Goal: Task Accomplishment & Management: Manage account settings

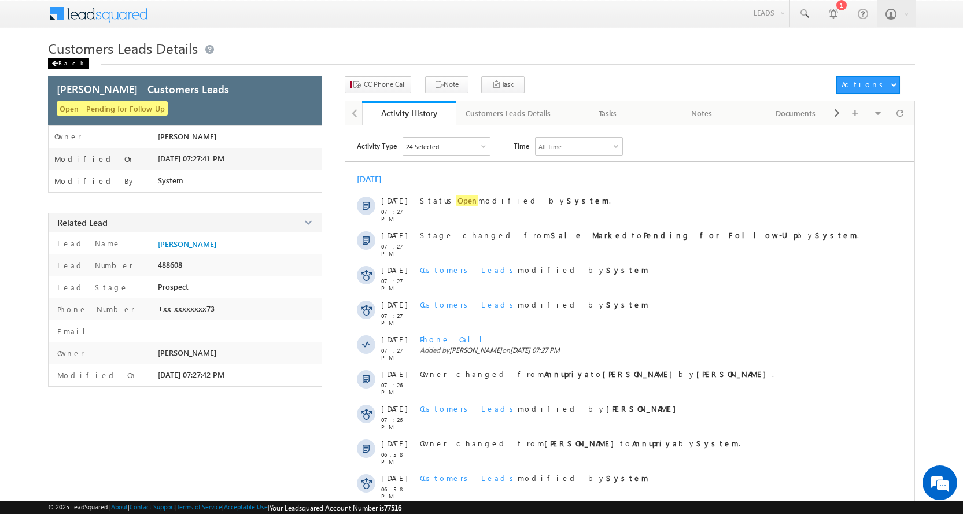
click at [66, 66] on div "Back" at bounding box center [68, 64] width 41 height 12
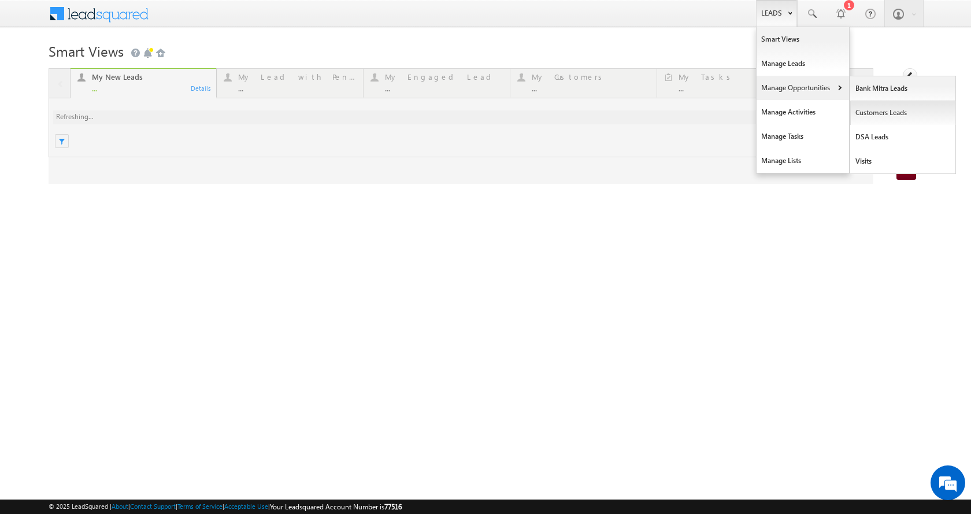
click at [895, 110] on link "Customers Leads" at bounding box center [903, 113] width 106 height 24
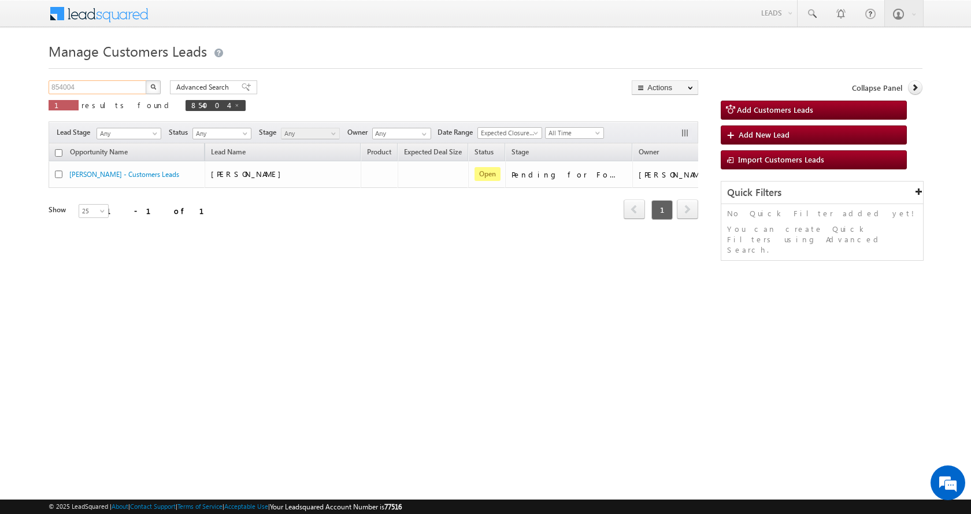
click at [66, 84] on input "854004" at bounding box center [98, 87] width 99 height 14
paste input "37383"
type input "837383"
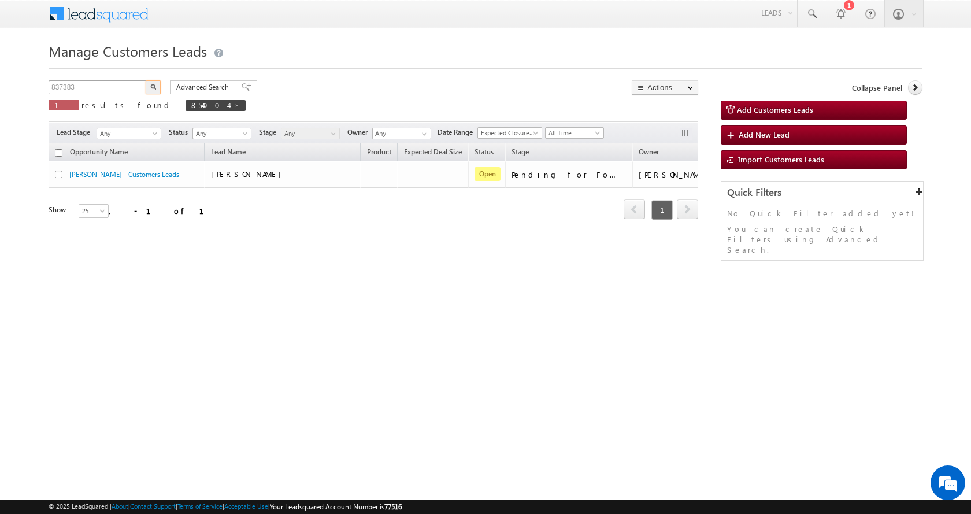
click at [146, 80] on button "button" at bounding box center [153, 87] width 15 height 14
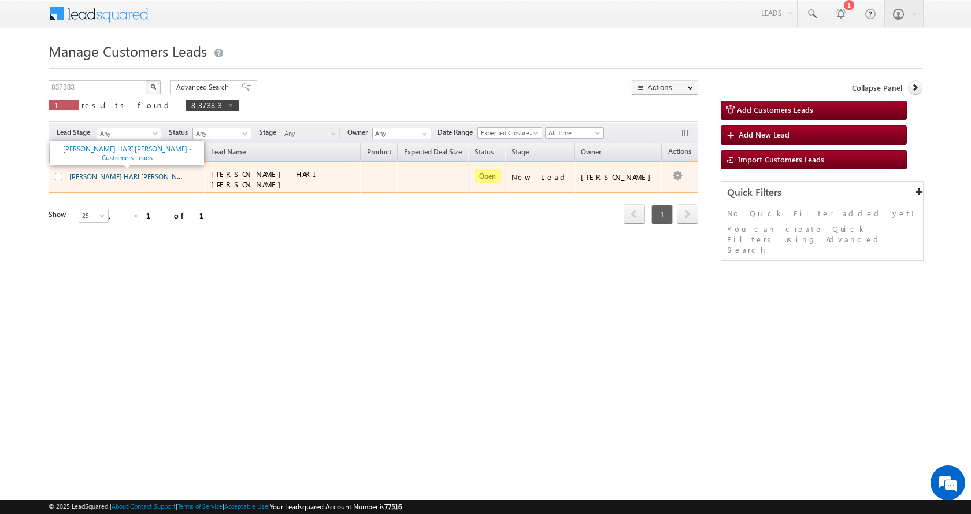
click at [112, 174] on link "[PERSON_NAME] HARI [PERSON_NAME] - Customers Leads" at bounding box center [160, 176] width 182 height 10
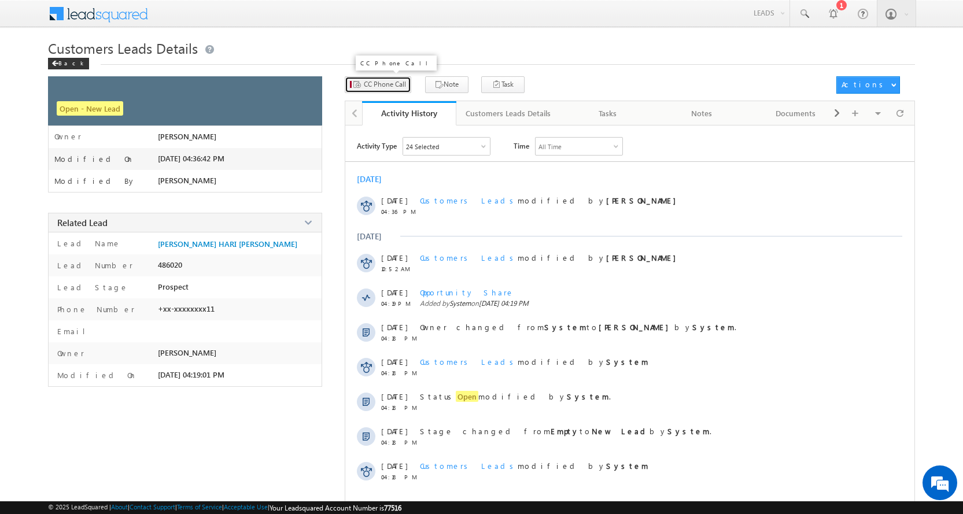
click at [396, 90] on button "CC Phone Call" at bounding box center [378, 84] width 66 height 17
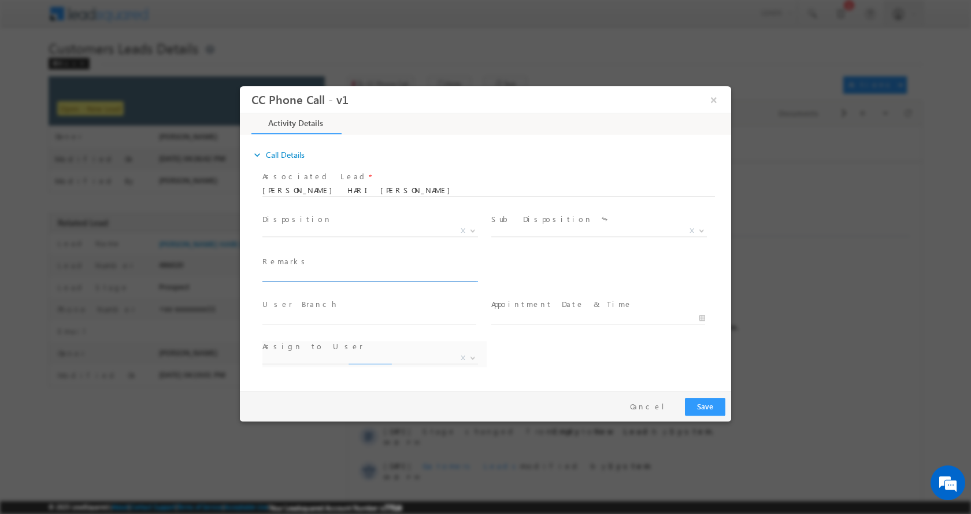
select select "akash.v@sgrlimited.in"
click at [300, 275] on input "text" at bounding box center [369, 275] width 214 height 12
paste input "AJAY RASTOGI-9336183011-HOME CONSTRUCTION-LOAN-10 L--AGE-40-REG-NAGAR NIGAM-BUS…"
type input "AJAY RASTOGI-9336183011-HOME CONSTRUCTION-LOAN-10 L--AGE-40-REG-NAGAR NIGAM-BUS…"
click at [474, 230] on b at bounding box center [472, 230] width 7 height 4
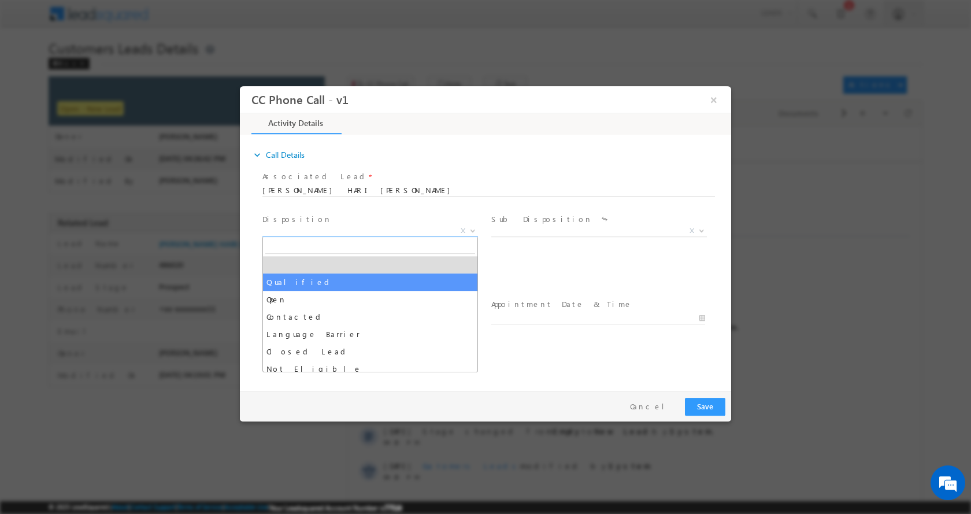
select select "Qualified"
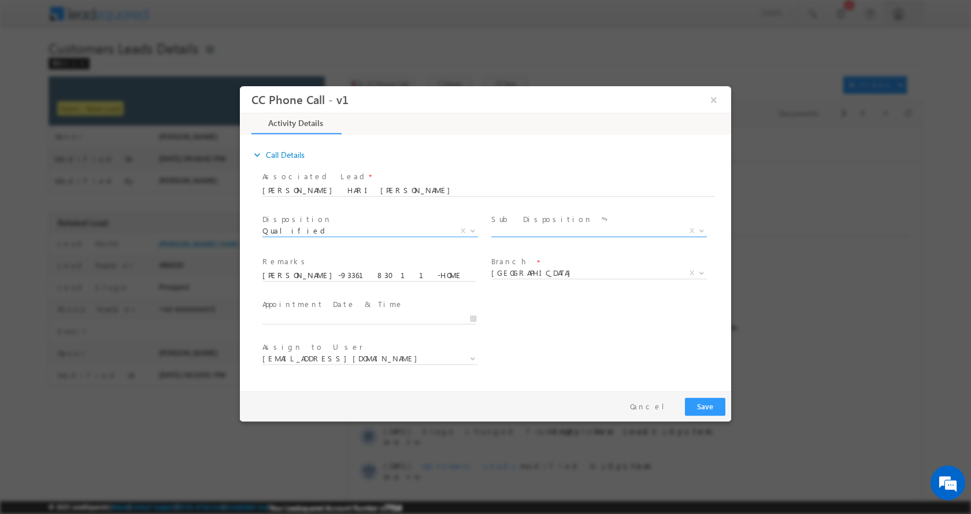
click at [704, 226] on span at bounding box center [701, 230] width 12 height 15
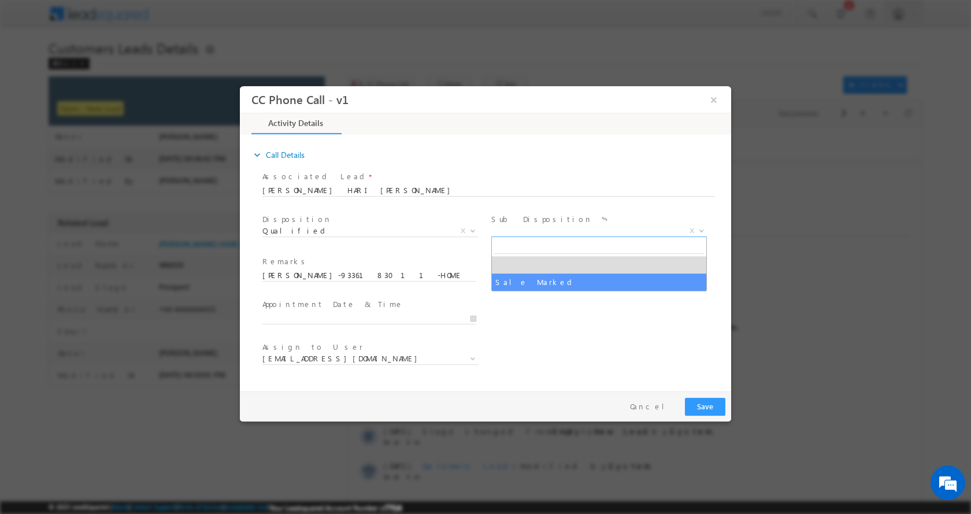
select select "Sale Marked"
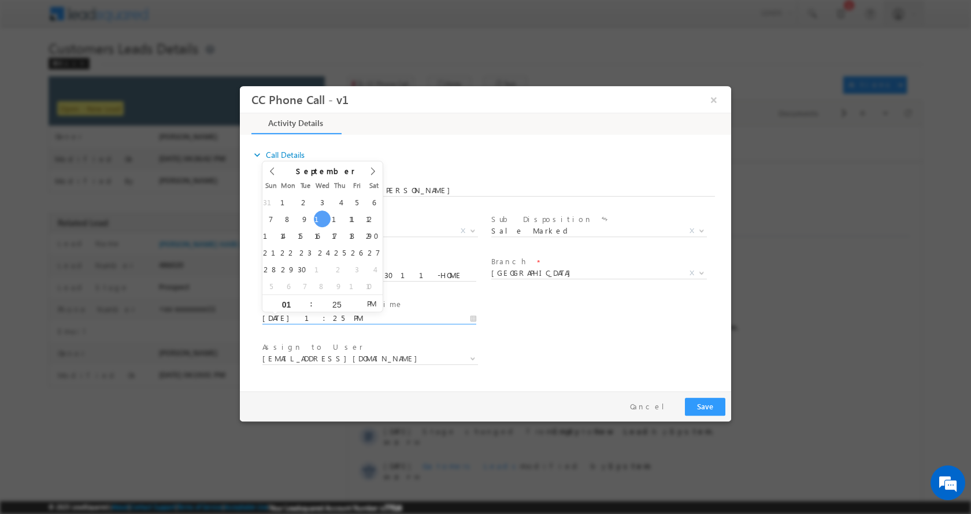
click at [469, 317] on input "09/10/2025 1:25 PM" at bounding box center [369, 318] width 214 height 12
type input "09/11/2025 12:25 PM"
type input "12"
click at [304, 310] on span at bounding box center [306, 307] width 8 height 9
click at [709, 408] on button "Save" at bounding box center [705, 406] width 40 height 18
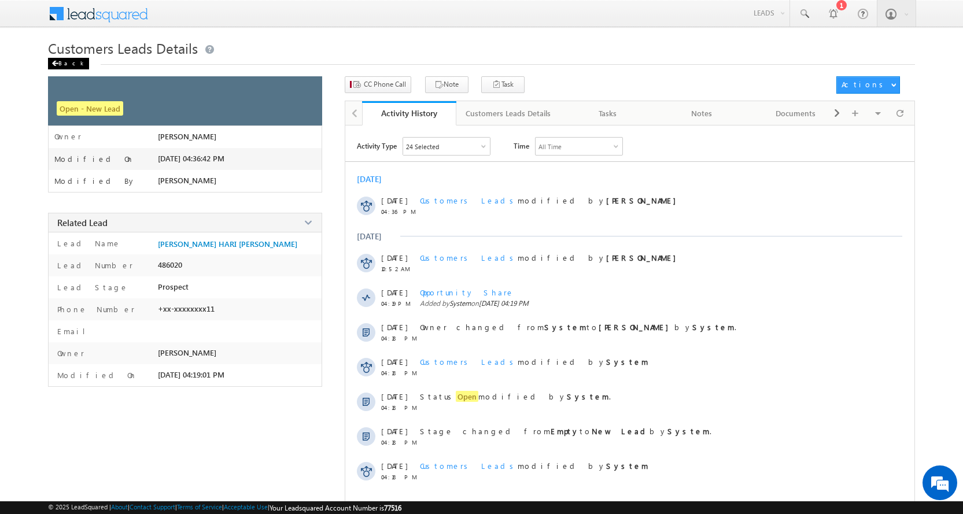
click at [58, 64] on div "Back" at bounding box center [68, 64] width 41 height 12
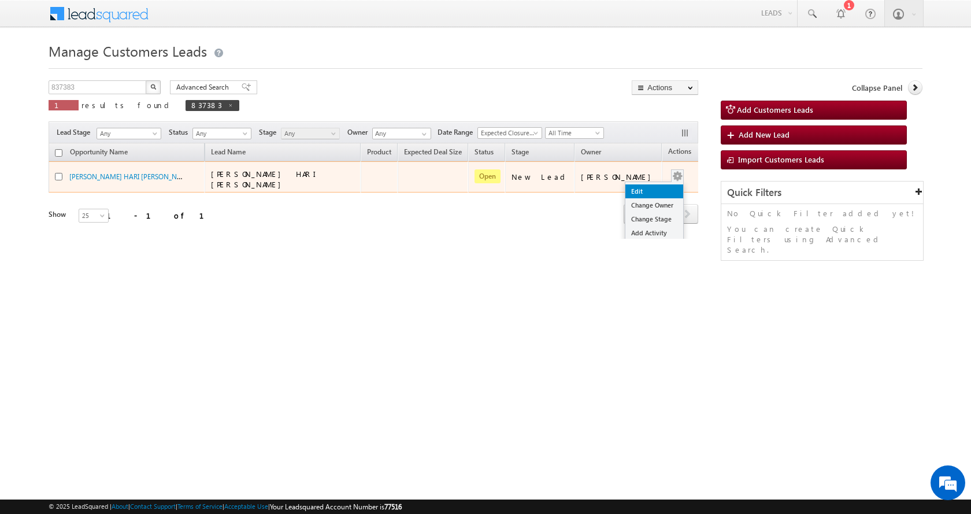
click at [645, 192] on link "Edit" at bounding box center [655, 191] width 58 height 14
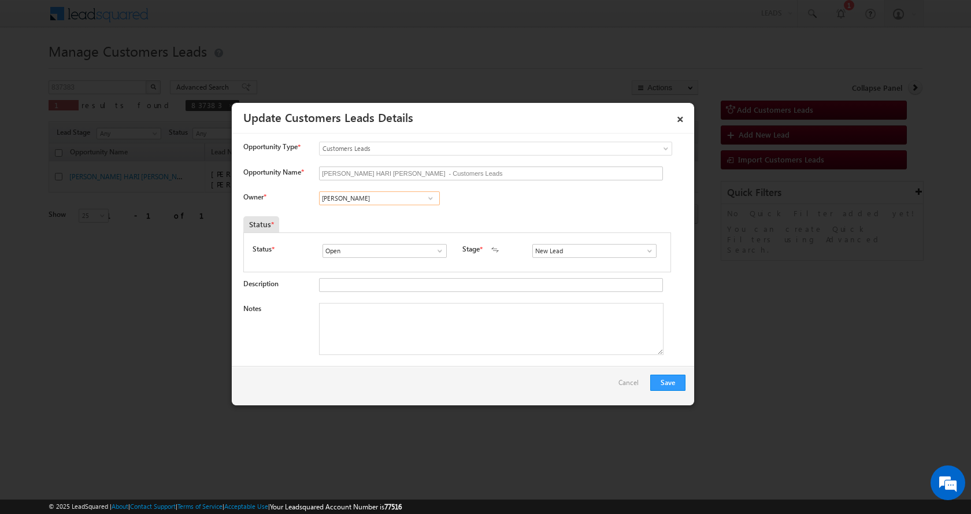
click at [344, 200] on input "[PERSON_NAME]" at bounding box center [379, 198] width 121 height 14
click at [405, 220] on span "shubham.kumar3@sgrlimited.in" at bounding box center [376, 220] width 104 height 9
click at [382, 335] on textarea "Notes" at bounding box center [491, 329] width 345 height 52
paste textarea "AJAY RASTOGI-9336183011-HOME CONSTRUCTION-LOAN-10 L--AGE-40-REG-NAGAR NIGAM-BUS…"
type textarea "AJAY RASTOGI-9336183011-HOME CONSTRUCTION-LOAN-10 L--AGE-40-REG-NAGAR NIGAM-BUS…"
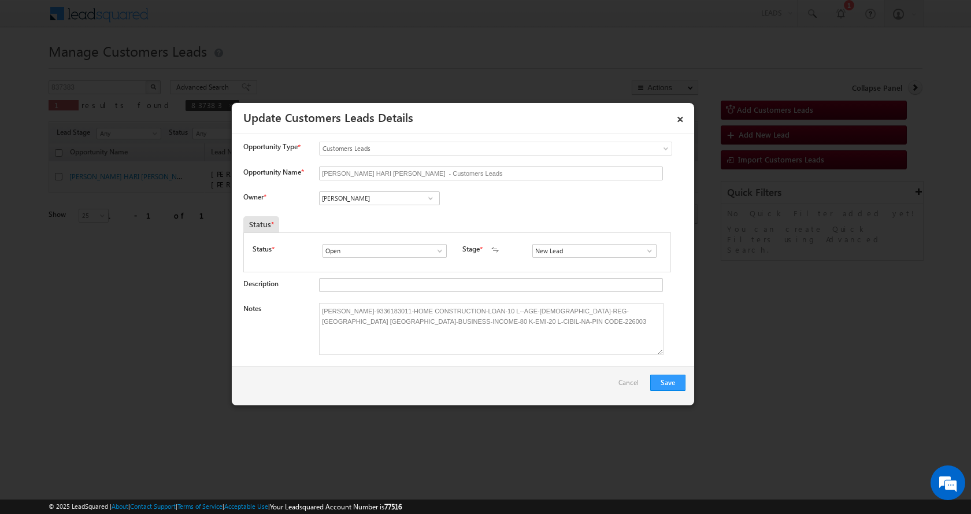
click at [644, 253] on span at bounding box center [650, 250] width 12 height 9
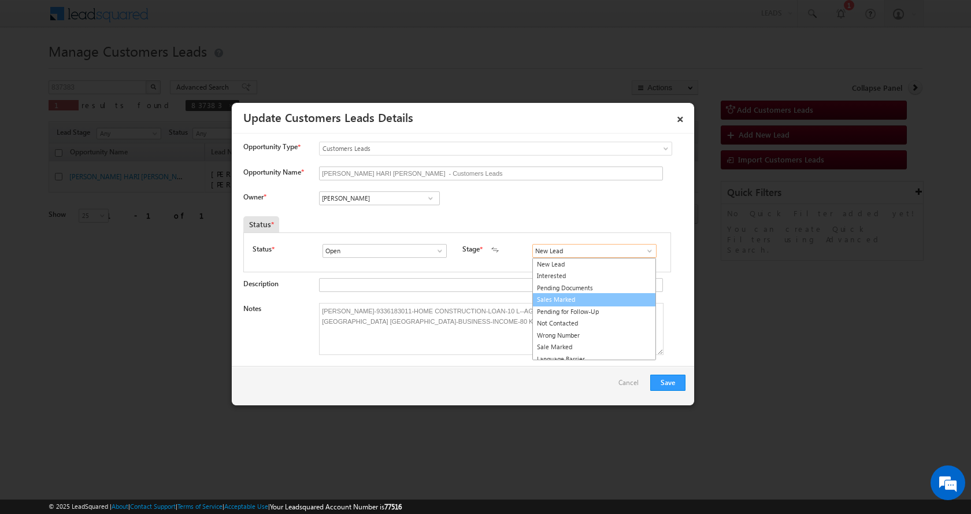
click at [556, 297] on link "Sales Marked" at bounding box center [594, 299] width 124 height 13
type input "Sales Marked"
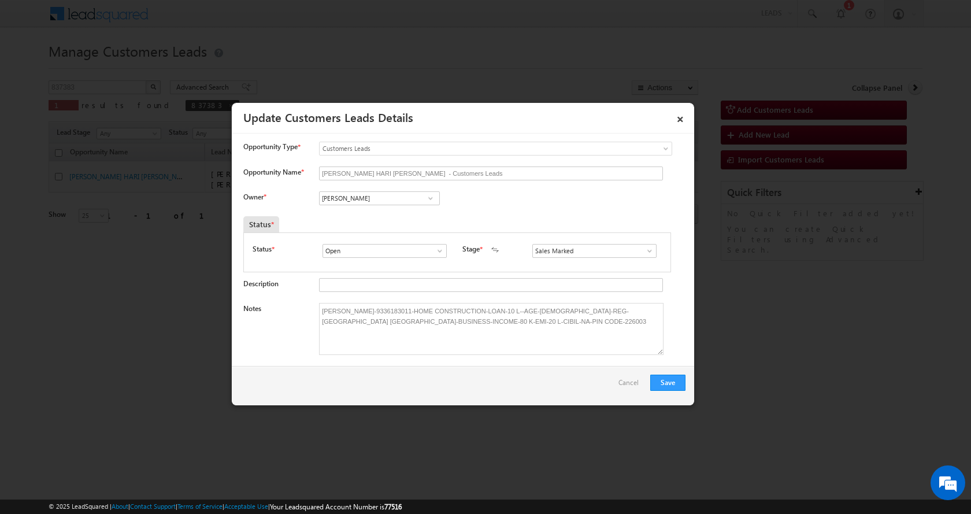
click at [438, 249] on span at bounding box center [440, 250] width 12 height 9
click at [663, 379] on button "Save" at bounding box center [667, 383] width 35 height 16
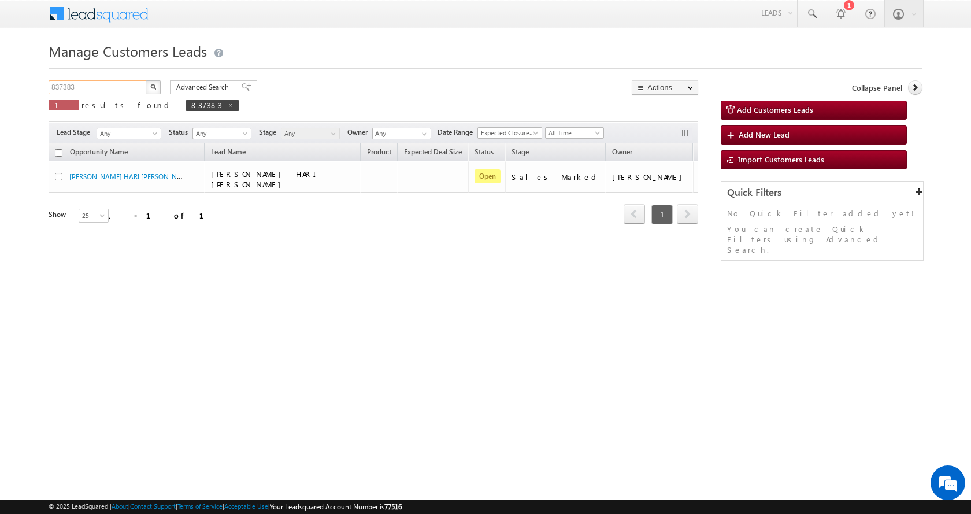
click at [68, 87] on input "837383" at bounding box center [98, 87] width 99 height 14
paste input "20838"
type input "820838"
click at [146, 80] on button "button" at bounding box center [153, 87] width 15 height 14
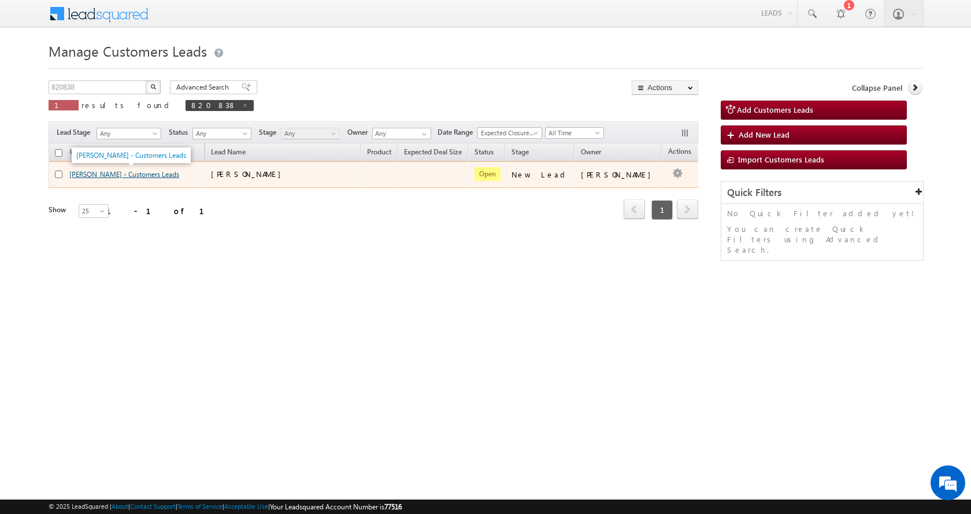
click at [116, 175] on link "[PERSON_NAME] - Customers Leads" at bounding box center [124, 174] width 110 height 9
click at [669, 175] on td "Edit Change Owner Change Stage Add Activity Add Task Delete" at bounding box center [686, 174] width 48 height 27
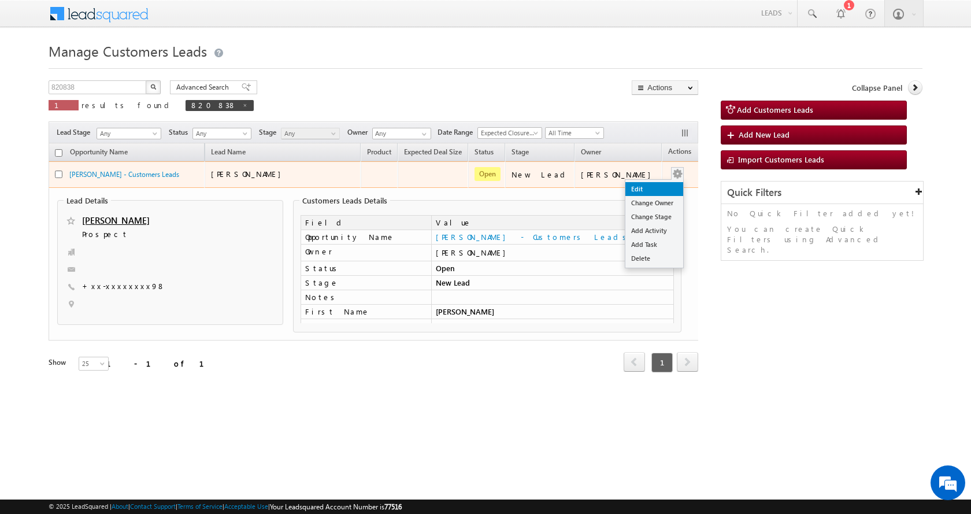
click at [642, 188] on link "Edit" at bounding box center [655, 189] width 58 height 14
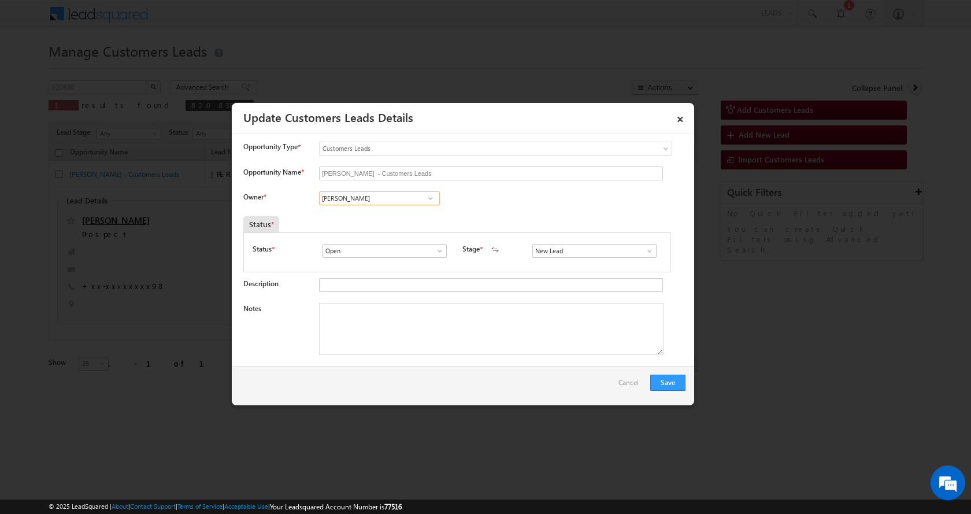
click at [354, 201] on input "[PERSON_NAME]" at bounding box center [379, 198] width 121 height 14
paste input "[PERSON_NAME]"
click at [381, 216] on span "[EMAIL_ADDRESS][DOMAIN_NAME]" at bounding box center [376, 220] width 104 height 9
type input "[PERSON_NAME]"
click at [368, 331] on textarea "Notes" at bounding box center [491, 329] width 345 height 52
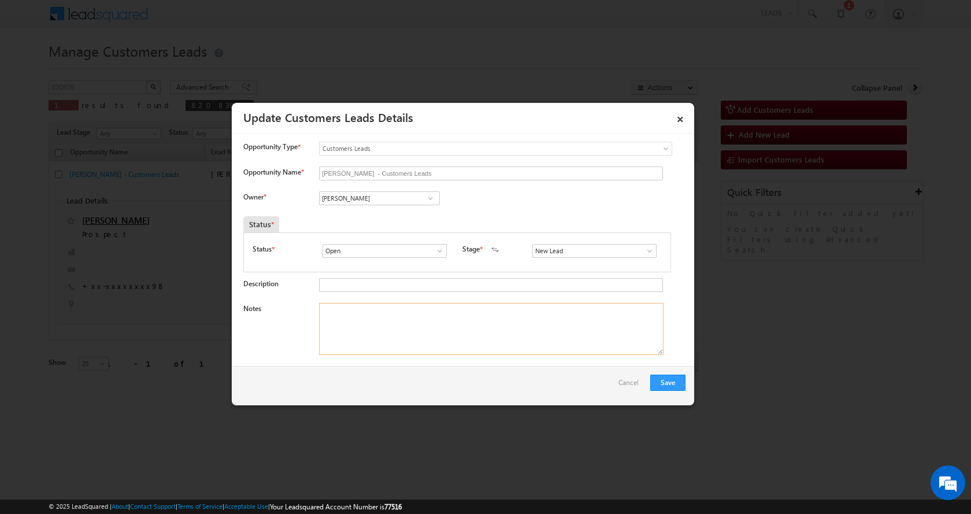
paste textarea "[PERSON_NAME]-9999388098-P+C-LOAN-10 L-PV-15 L-REG-AGE-[DEMOGRAPHIC_DATA]-JOB-5…"
type textarea "[PERSON_NAME]-9999388098-P+C-LOAN-10 L-PV-15 L-REG-AGE-[DEMOGRAPHIC_DATA]-JOB-5…"
click at [644, 253] on span at bounding box center [650, 250] width 12 height 9
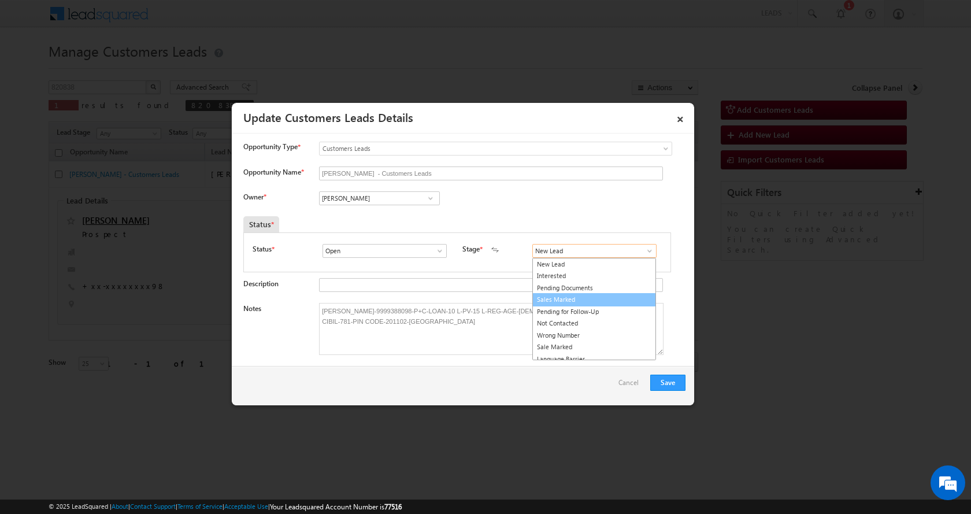
click at [566, 299] on link "Sales Marked" at bounding box center [594, 299] width 124 height 13
type input "Sales Marked"
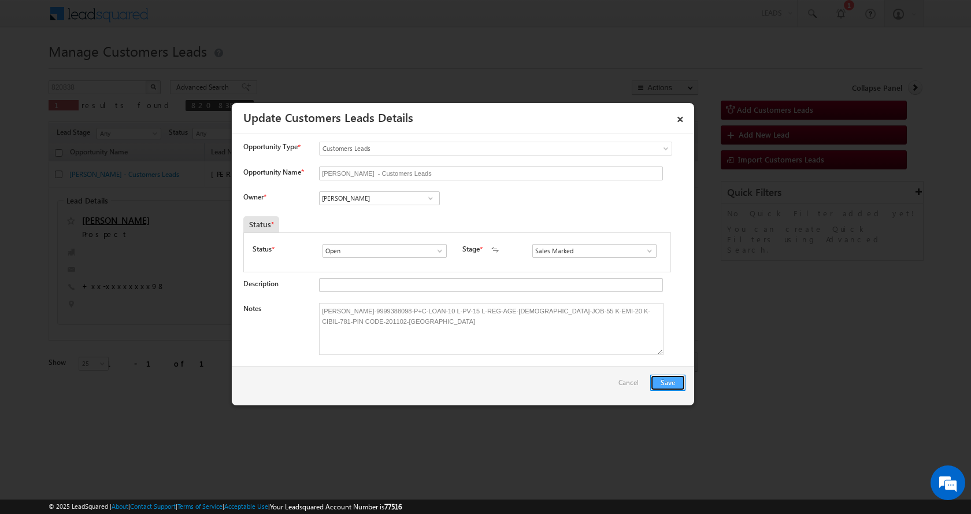
click at [678, 382] on button "Save" at bounding box center [667, 383] width 35 height 16
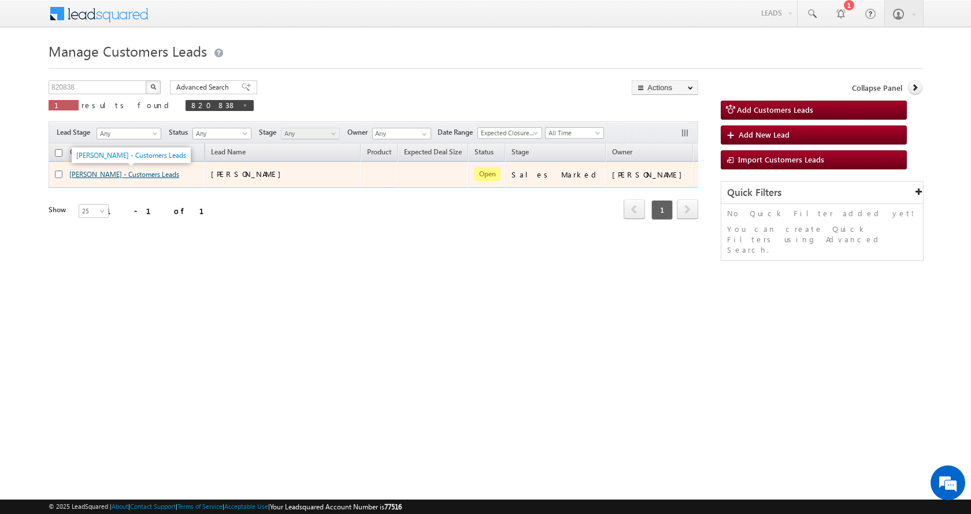
click at [145, 172] on link "[PERSON_NAME] - Customers Leads" at bounding box center [124, 174] width 110 height 9
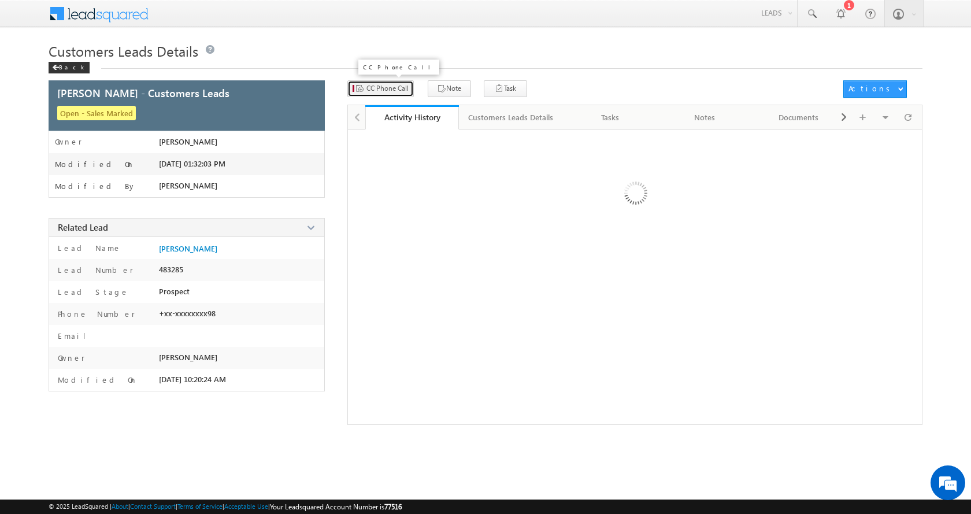
click at [397, 95] on button "CC Phone Call" at bounding box center [380, 88] width 66 height 17
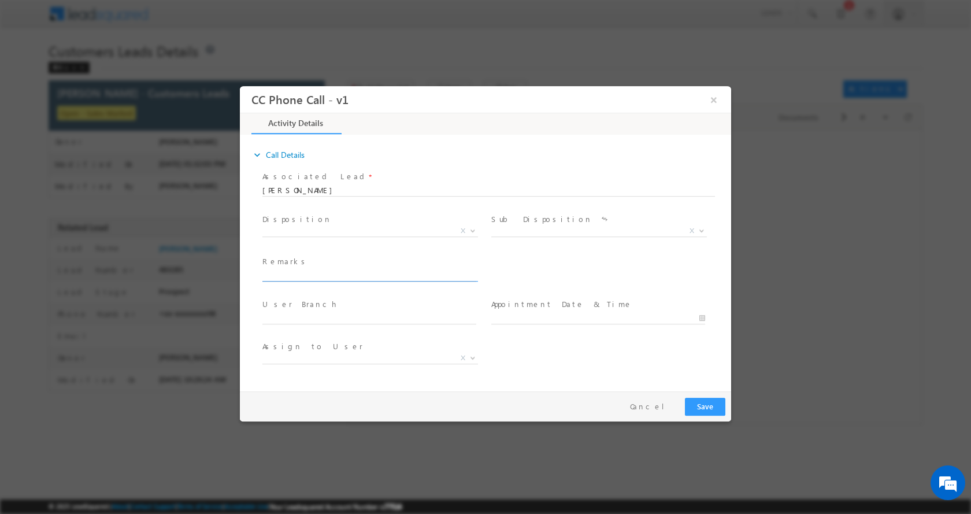
click at [317, 279] on input "text" at bounding box center [369, 275] width 214 height 12
select select "[EMAIL_ADDRESS][DOMAIN_NAME]"
type input "[PERSON_NAME]-9999388098-P+C-LOAN-10 L-PV-15 L-REG-AGE-[DEMOGRAPHIC_DATA]-JOB-5…"
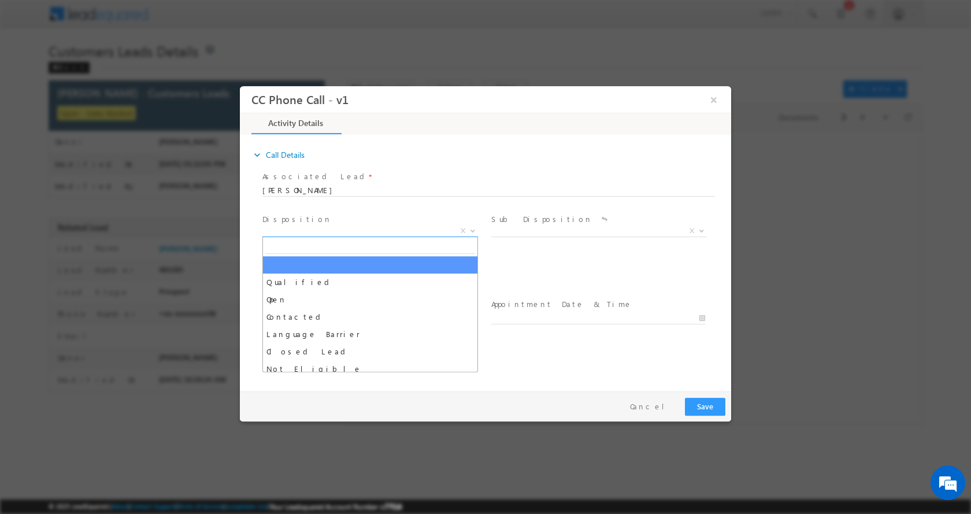
click at [474, 228] on b at bounding box center [472, 230] width 7 height 4
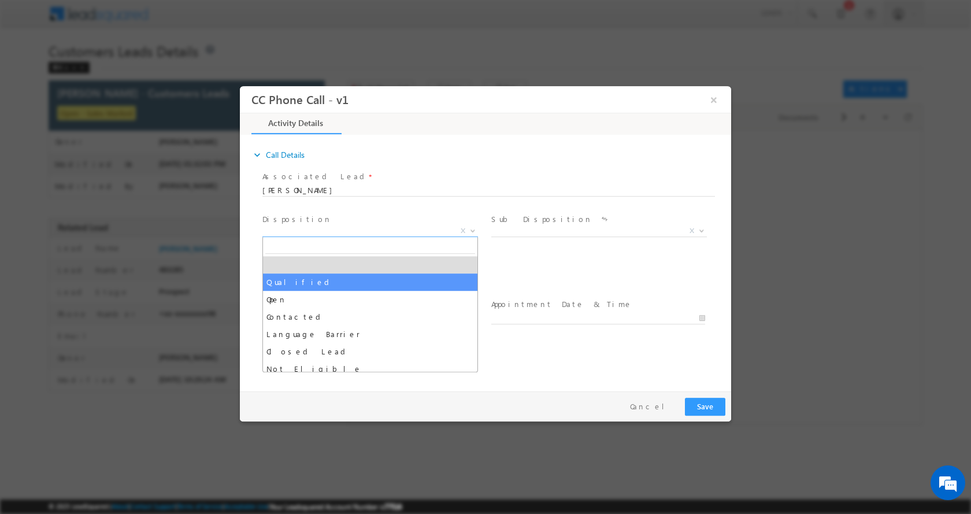
select select "Qualified"
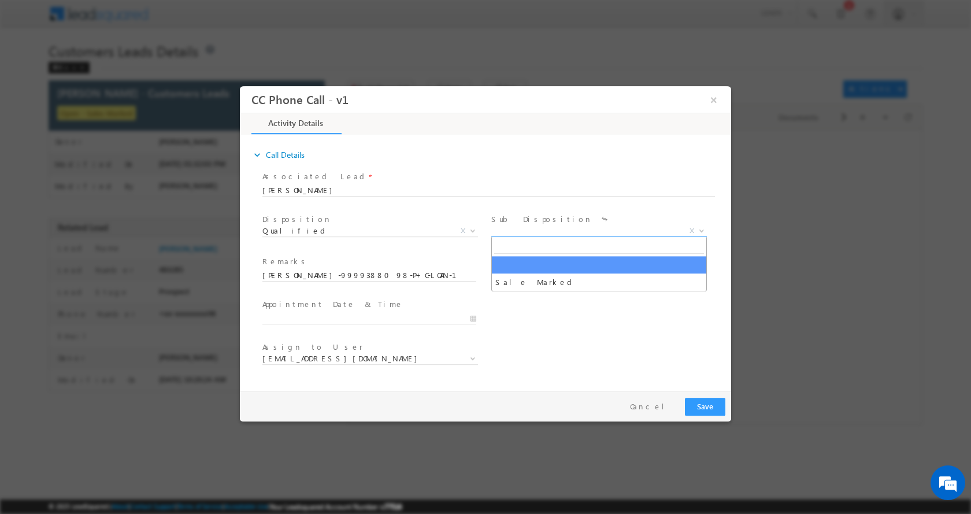
click at [701, 226] on span at bounding box center [701, 230] width 12 height 15
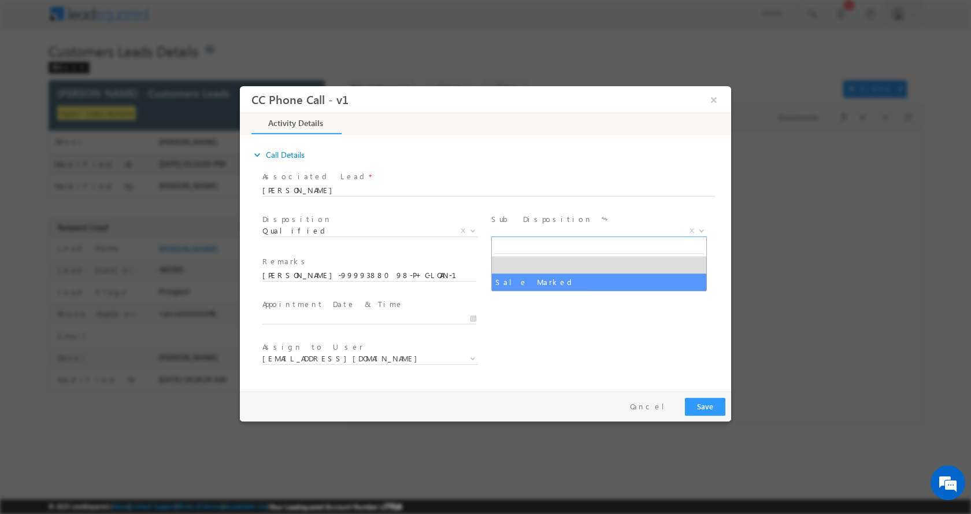
select select "Sale Marked"
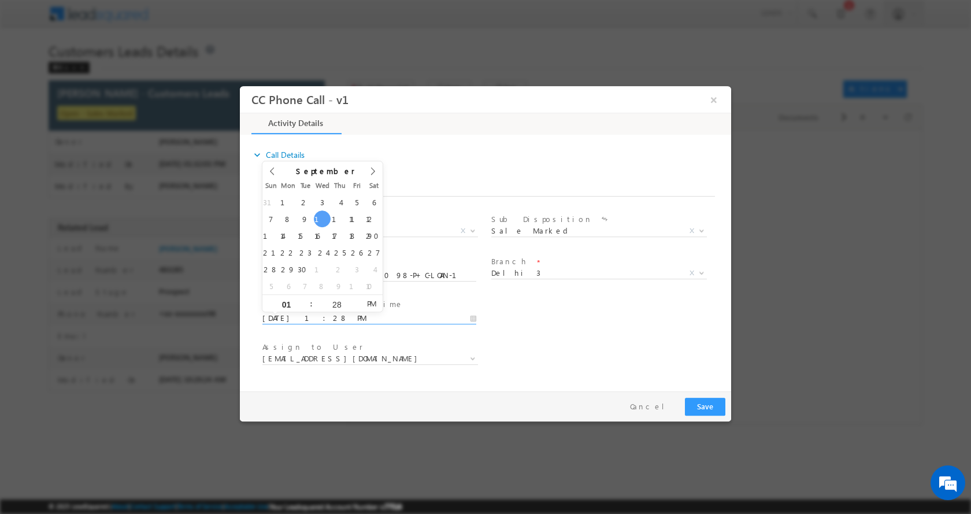
click at [471, 314] on input "09/10/2025 1:28 PM" at bounding box center [369, 318] width 214 height 12
type input "09/10/2025 2:28 PM"
type input "02"
click at [308, 299] on span at bounding box center [306, 298] width 8 height 9
type input "09/10/2025 3:28 PM"
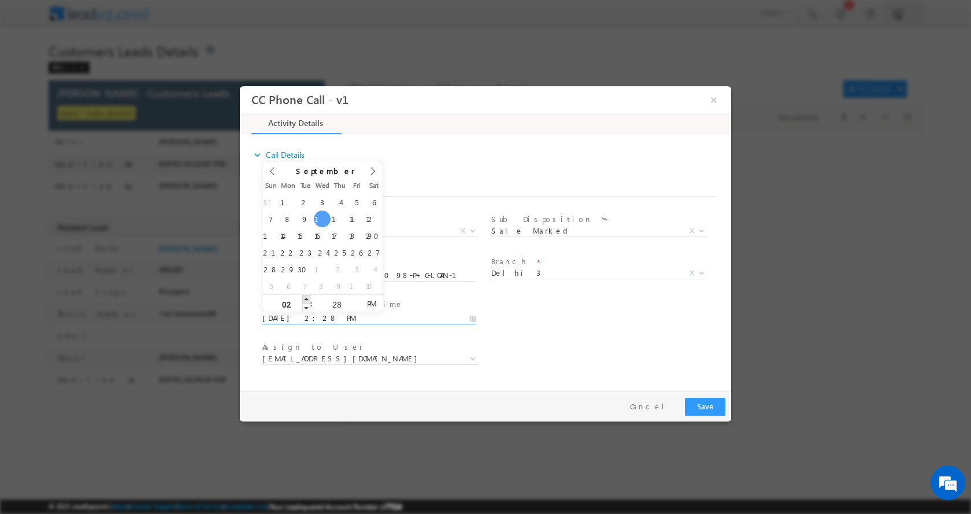
type input "03"
click at [308, 299] on span at bounding box center [306, 298] width 8 height 9
click at [711, 409] on button "Save" at bounding box center [705, 406] width 40 height 18
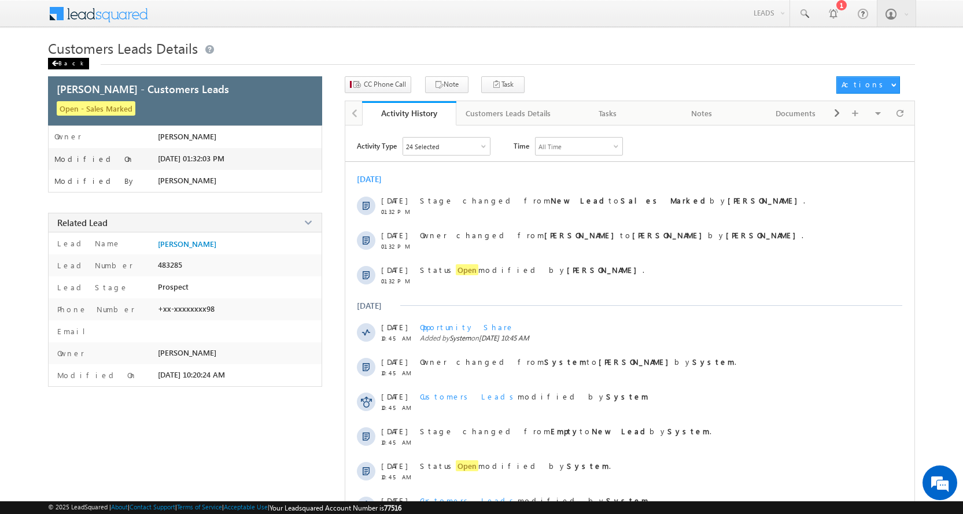
click at [53, 58] on div "Back" at bounding box center [68, 64] width 41 height 12
